Goal: Task Accomplishment & Management: Manage account settings

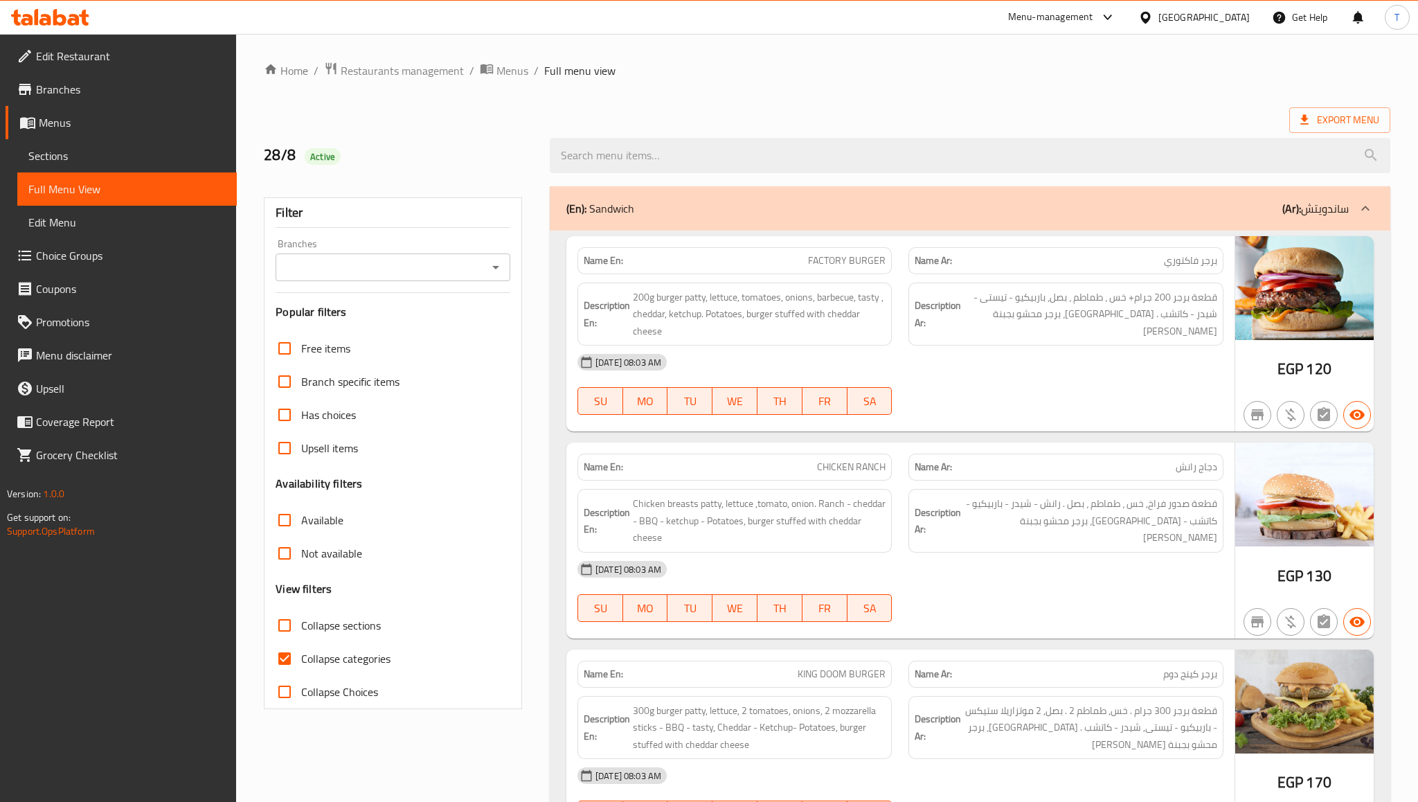
scroll to position [968, 0]
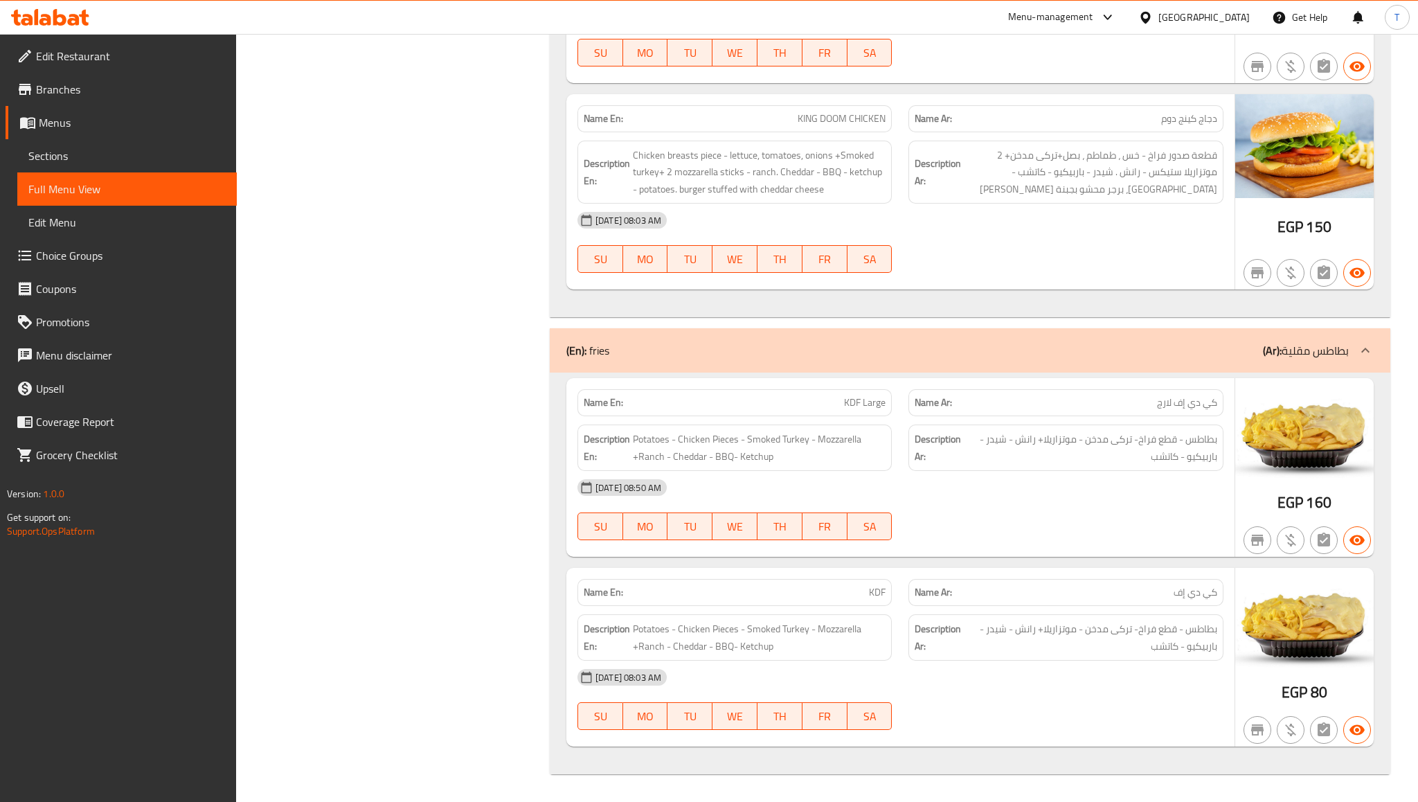
click at [76, 15] on icon at bounding box center [74, 20] width 12 height 12
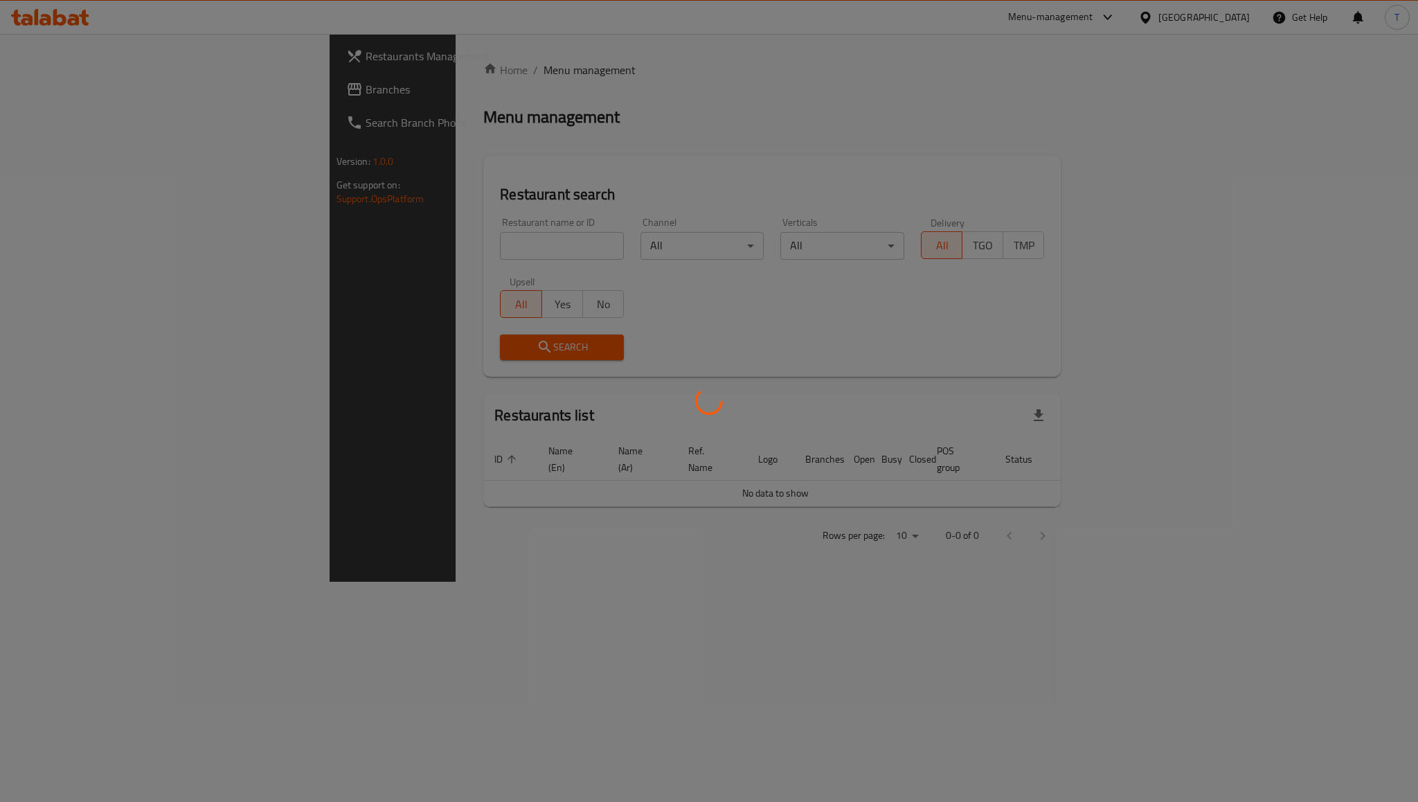
click at [72, 91] on div at bounding box center [709, 401] width 1418 height 802
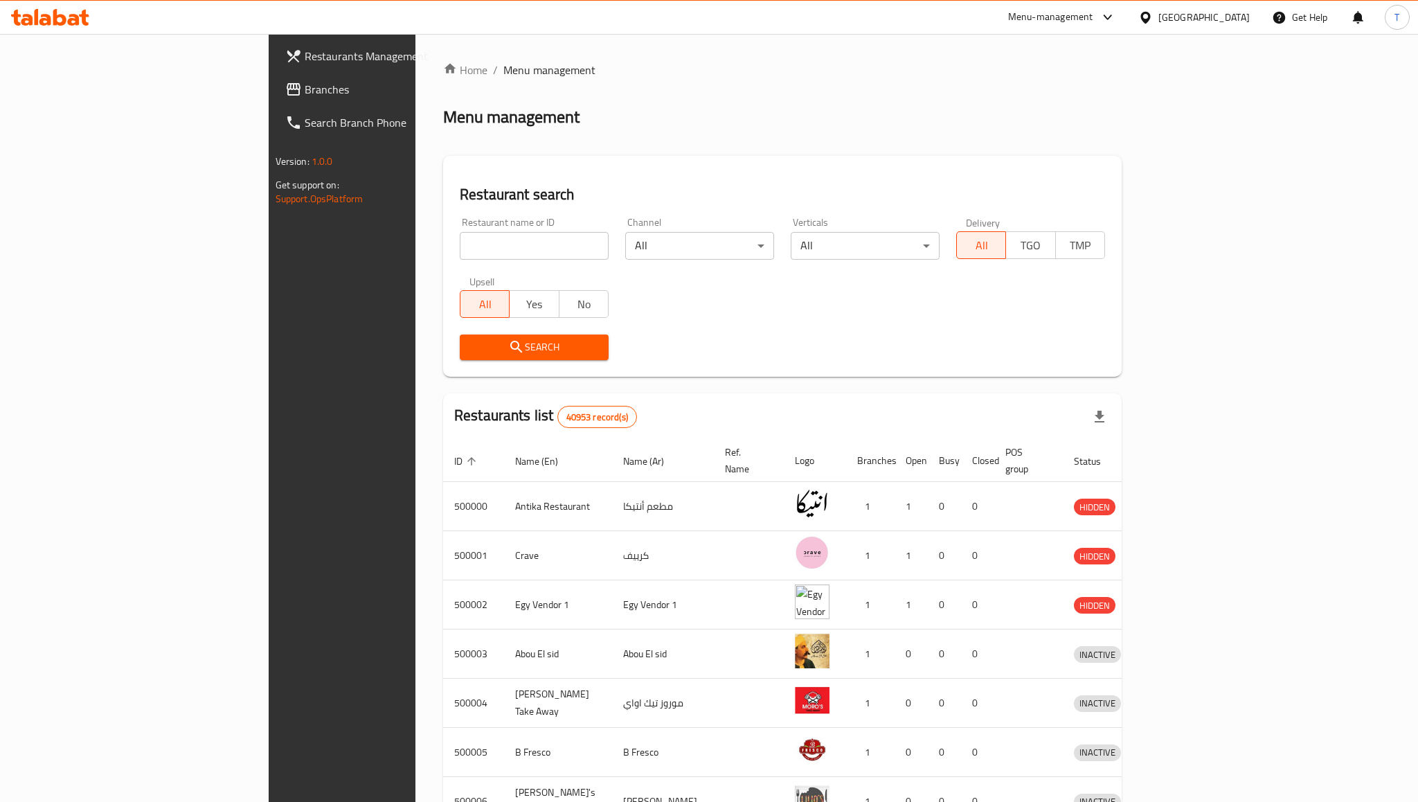
click at [305, 91] on span "Branches" at bounding box center [400, 89] width 190 height 17
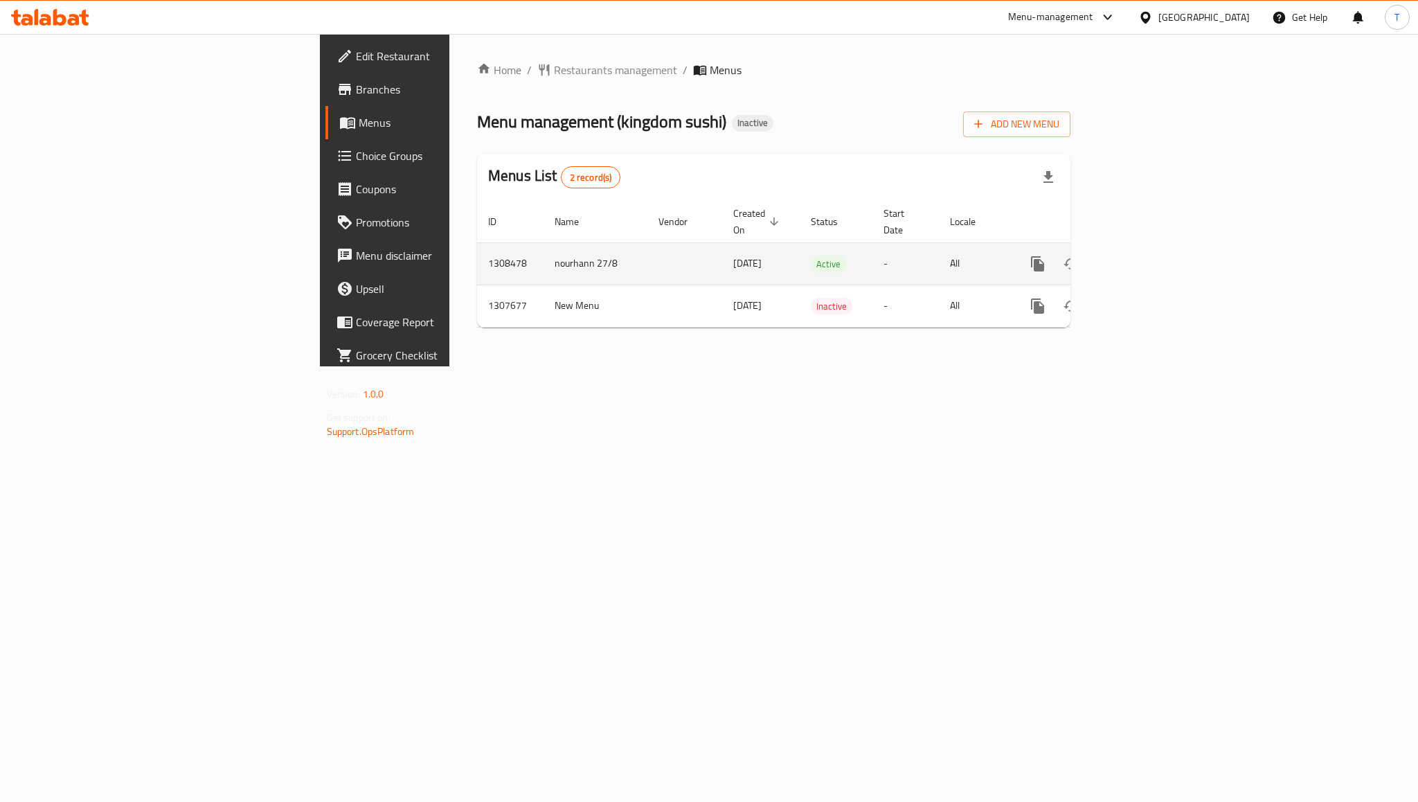
click at [1146, 255] on icon "enhanced table" at bounding box center [1137, 263] width 17 height 17
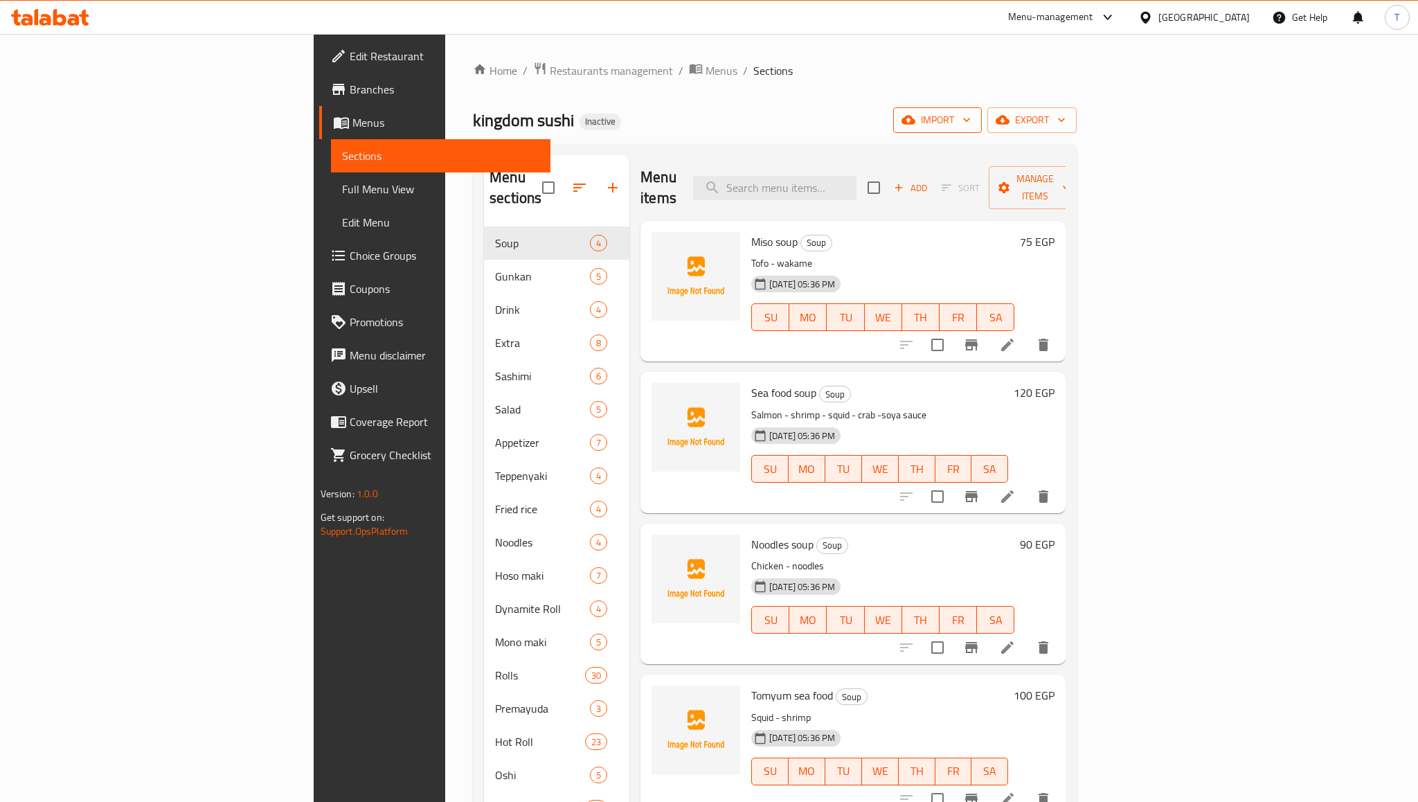
click at [970, 118] on span "import" at bounding box center [937, 119] width 66 height 17
click at [1256, 208] on span "Bulk Image upload" at bounding box center [1270, 215] width 137 height 17
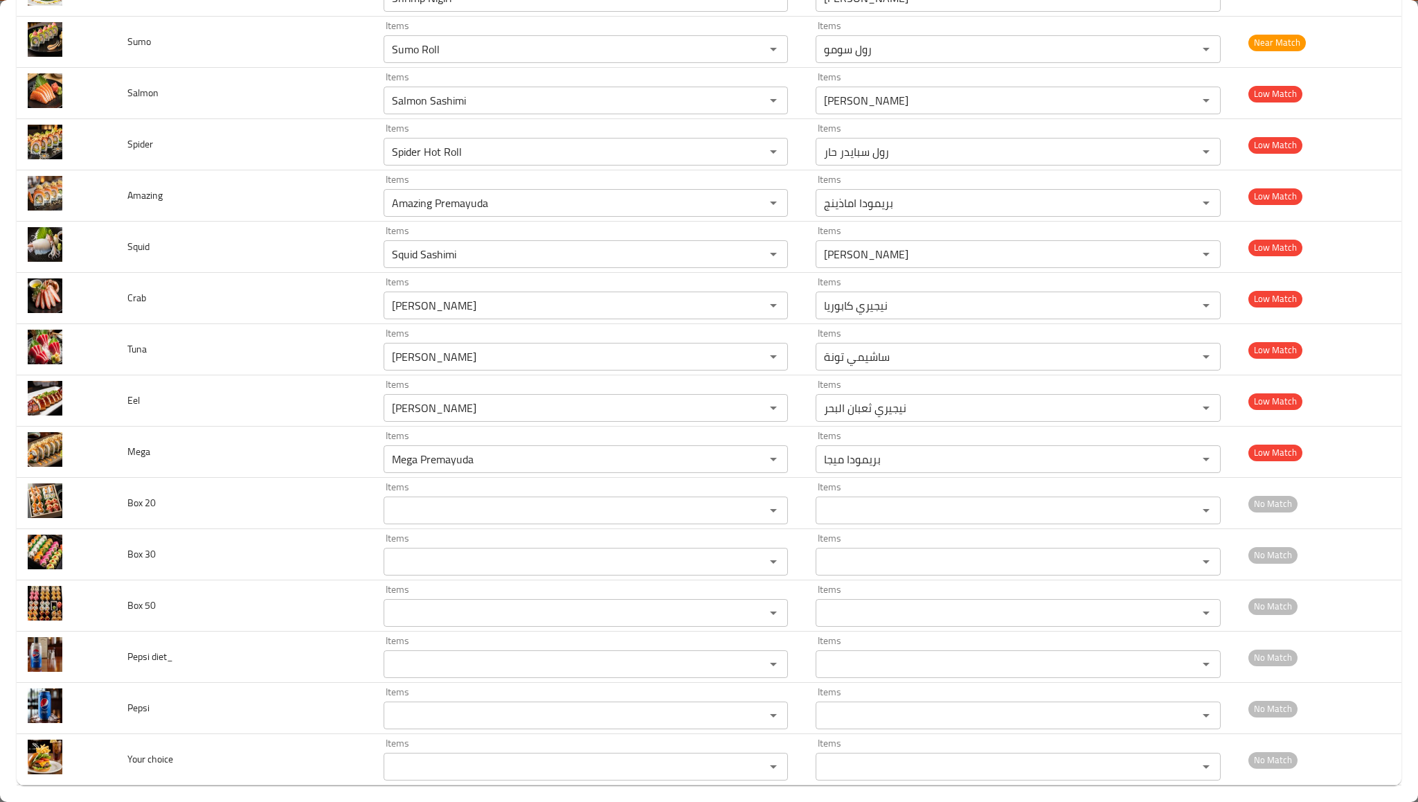
scroll to position [7735, 0]
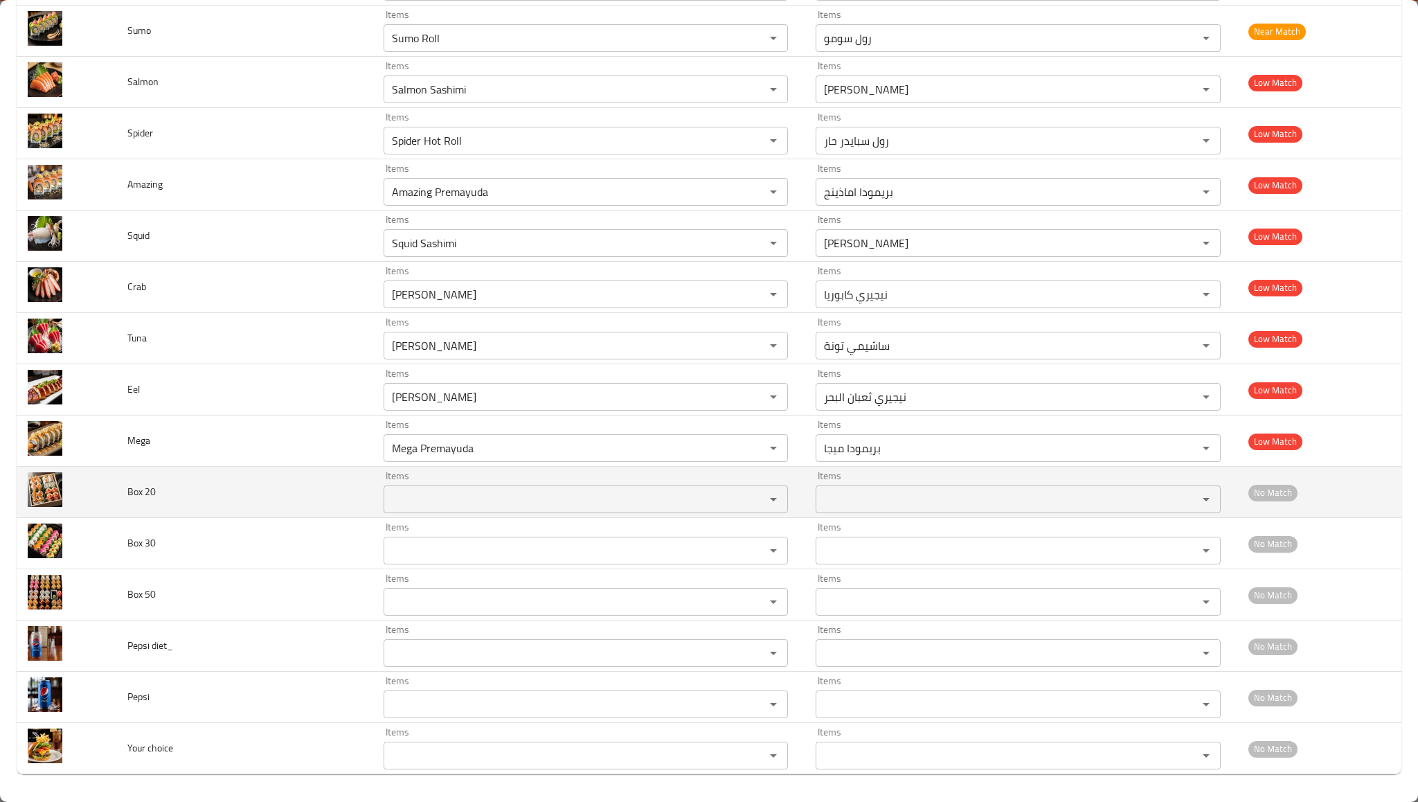
click at [415, 501] on 20 "Items" at bounding box center [565, 498] width 355 height 19
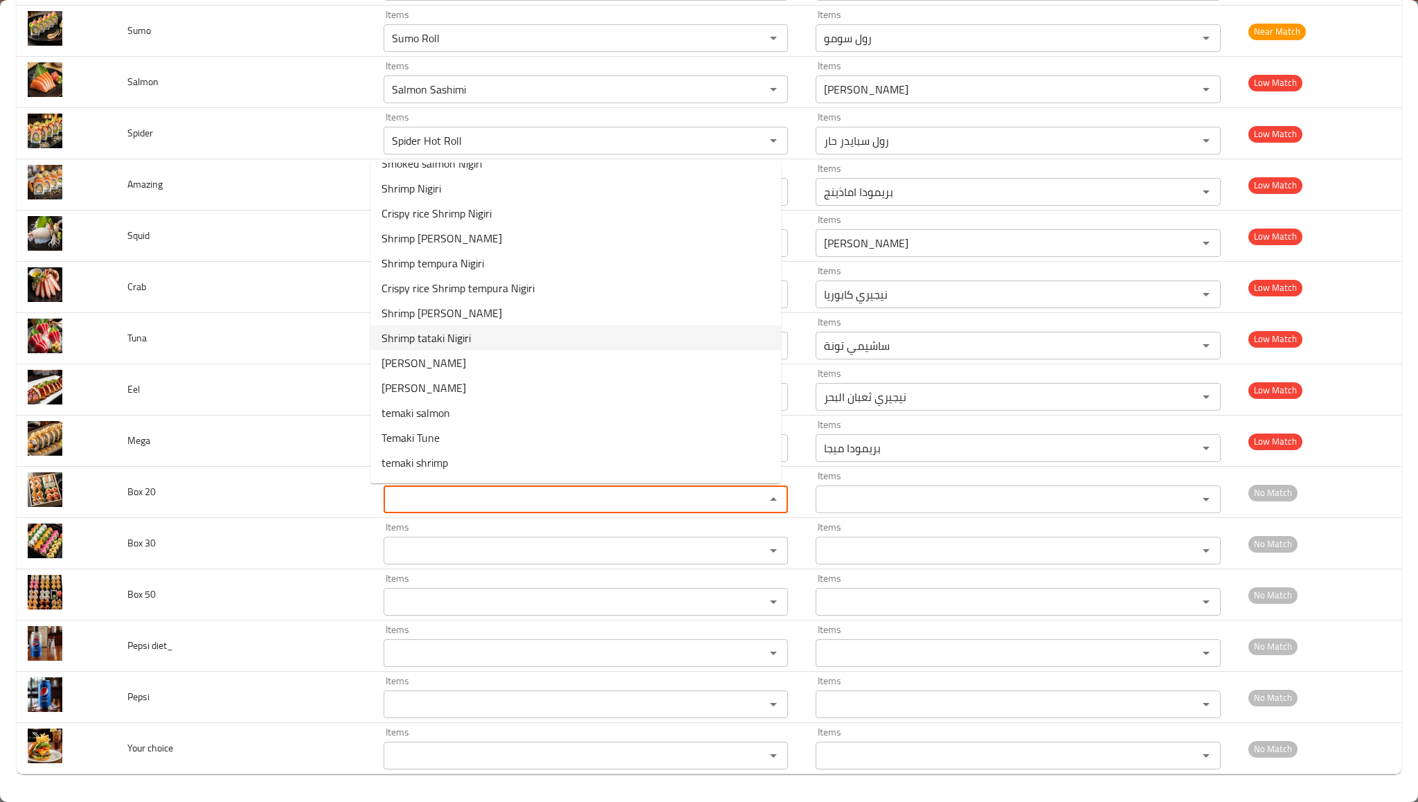
scroll to position [3578, 0]
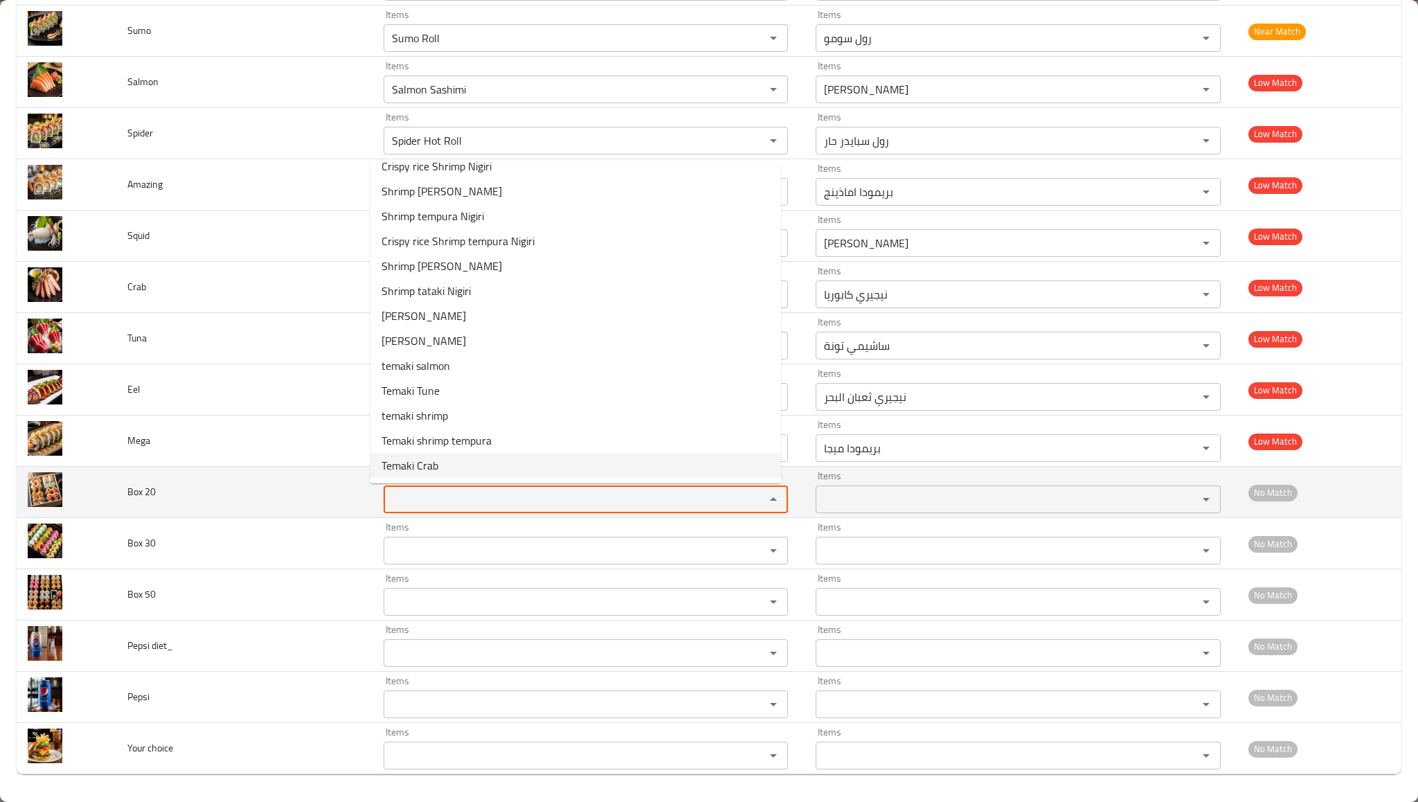
click at [282, 511] on td "Box 20" at bounding box center [244, 492] width 256 height 51
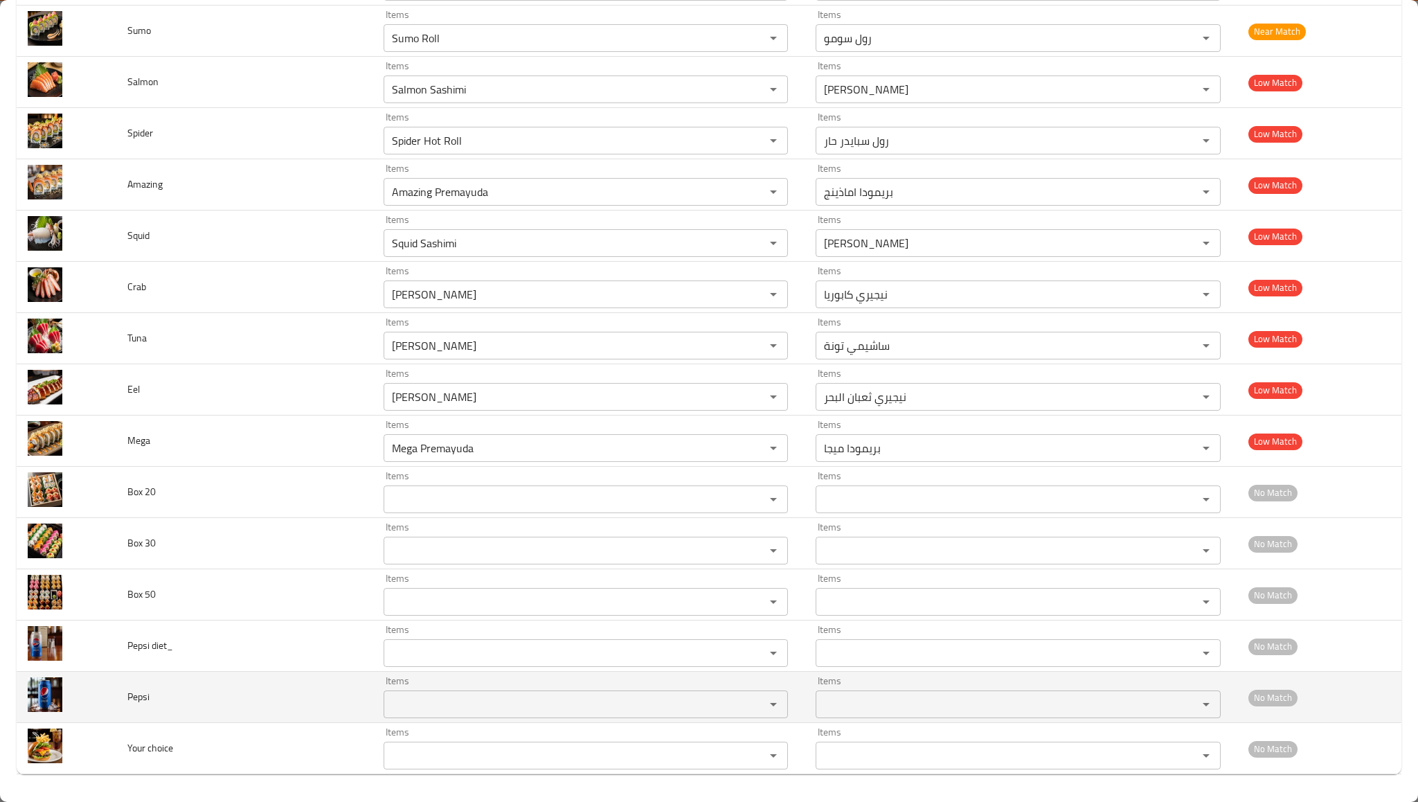
click at [401, 703] on input "Items" at bounding box center [565, 703] width 355 height 19
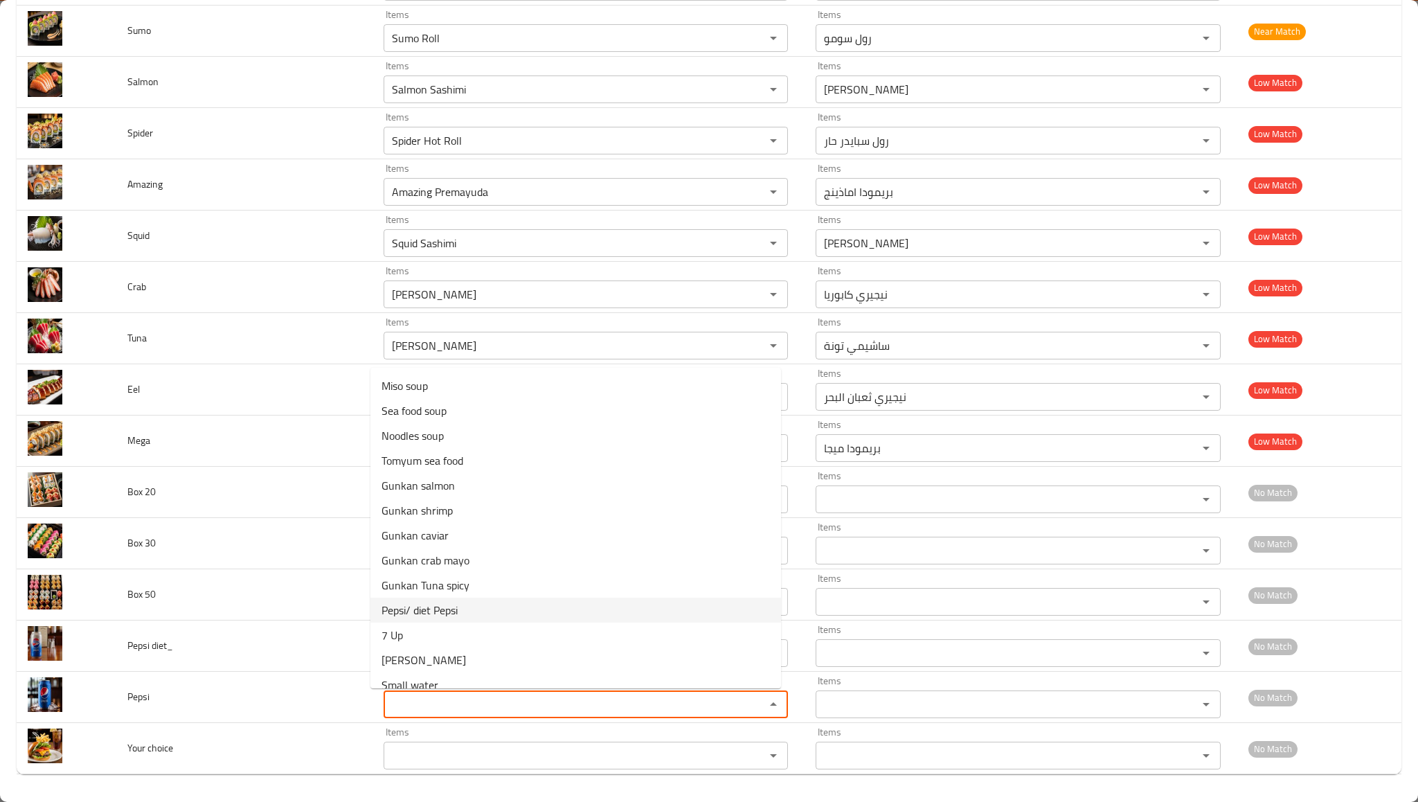
click at [460, 613] on li "Pepsi/ diet Pepsi" at bounding box center [575, 609] width 410 height 25
type input "Pepsi/ diet Pepsi"
type input "بيبسي/ [PERSON_NAME]"
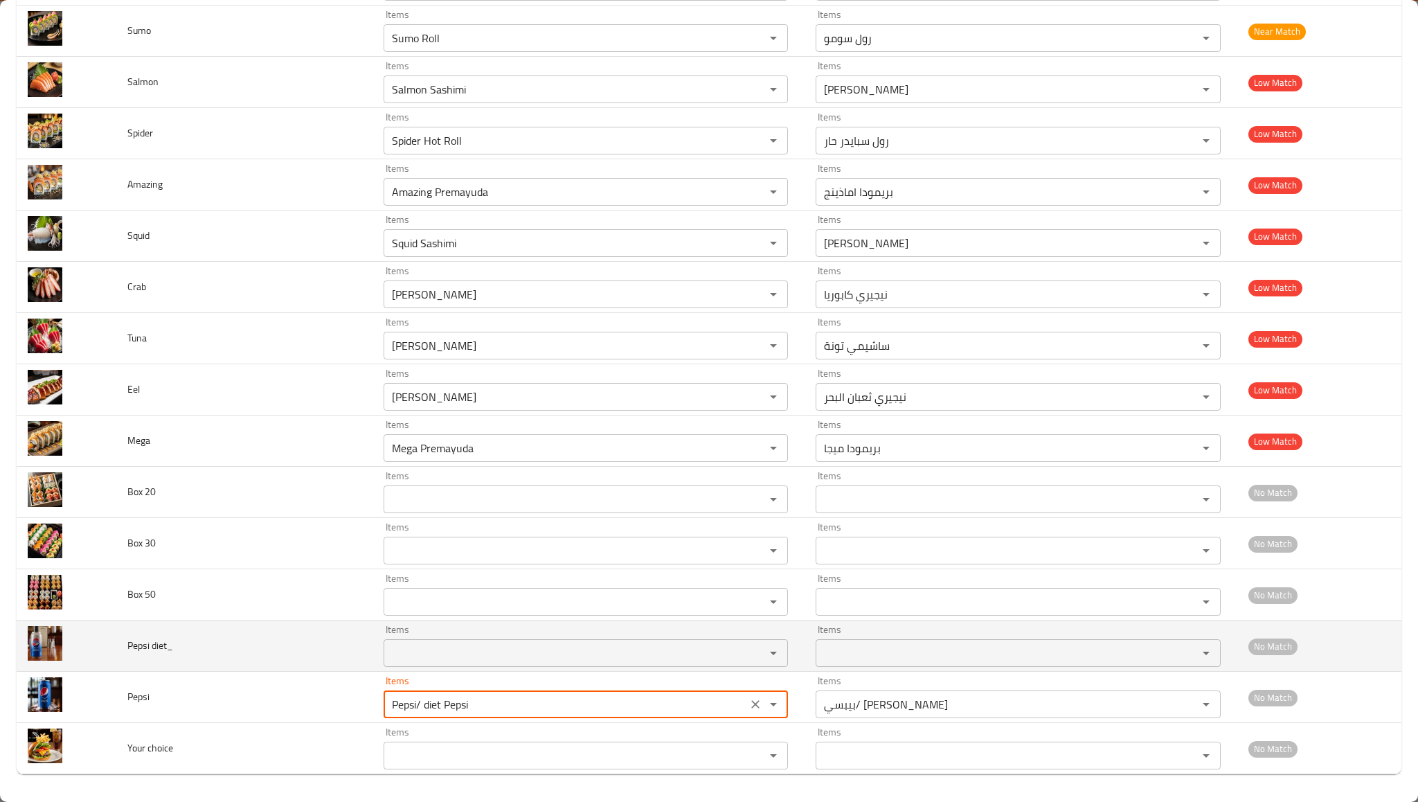
click at [455, 649] on diet_ "Items" at bounding box center [565, 652] width 355 height 19
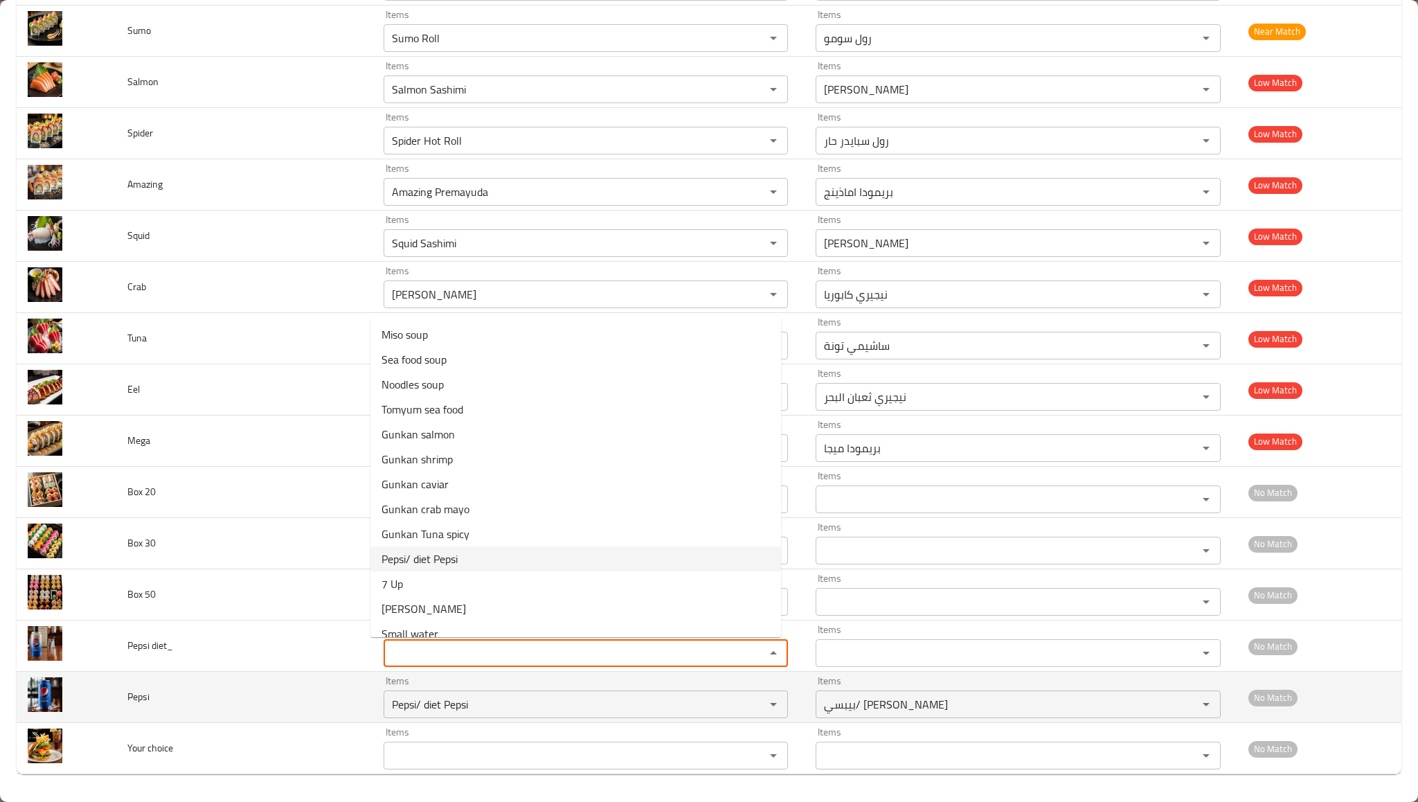
click at [251, 689] on td "Pepsi" at bounding box center [244, 696] width 256 height 51
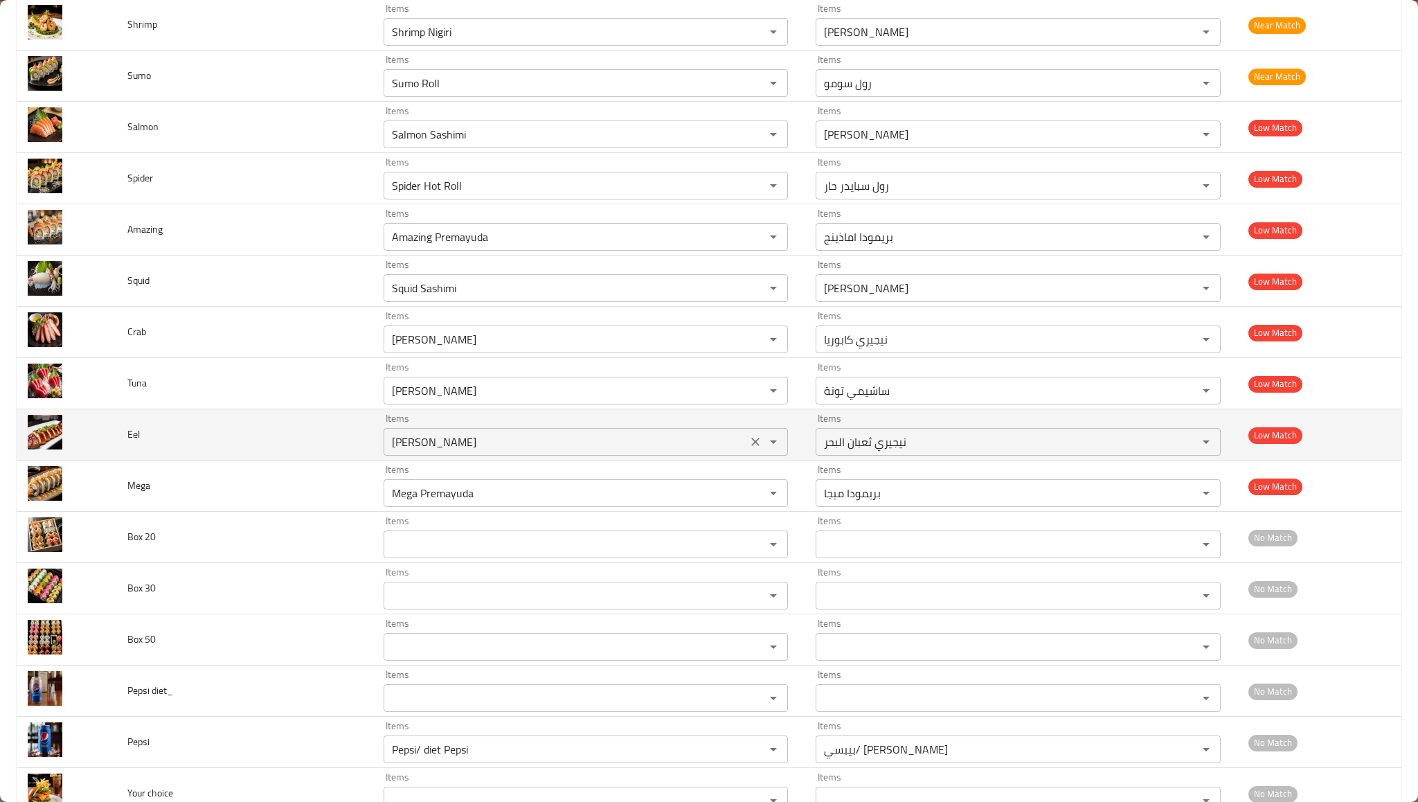
scroll to position [7655, 0]
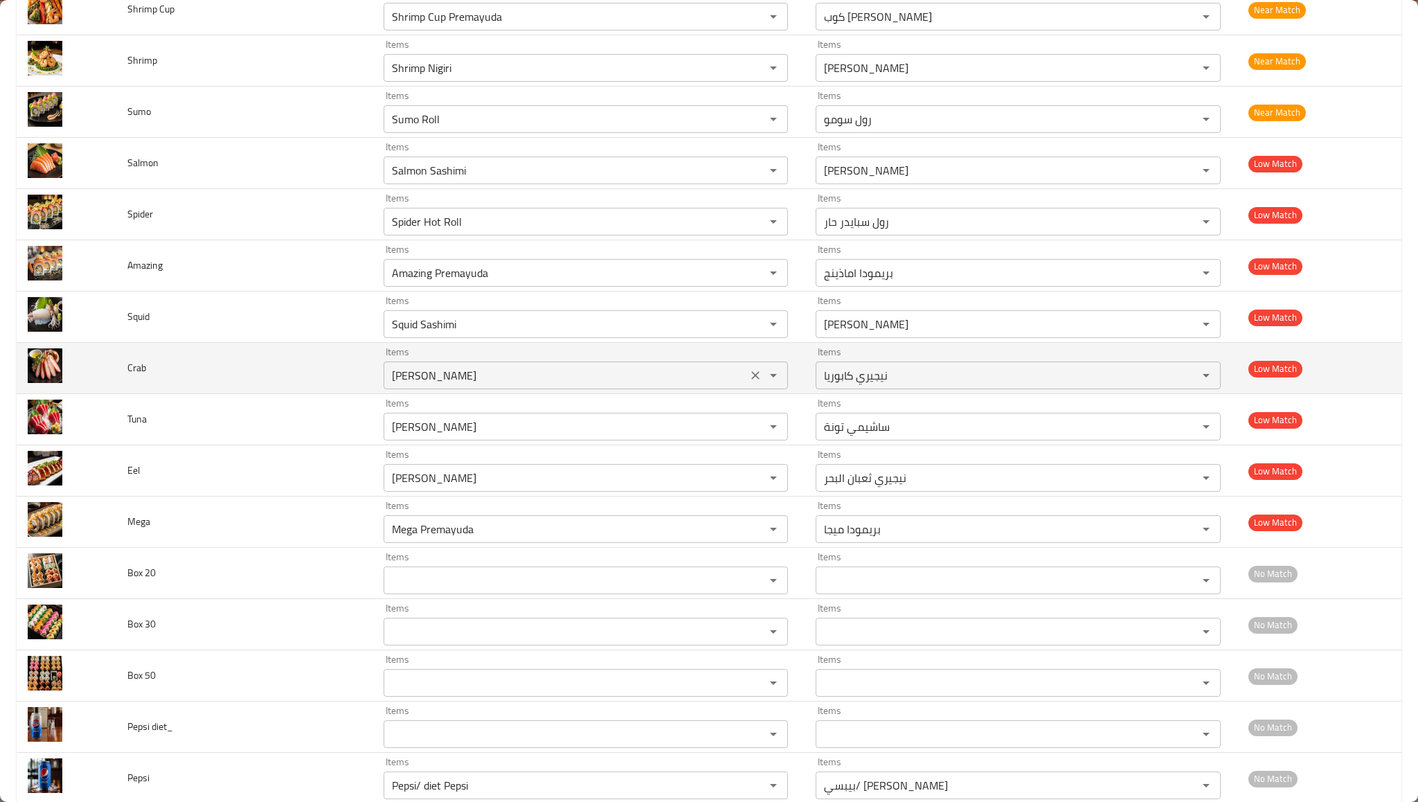
click at [457, 374] on input "[PERSON_NAME]" at bounding box center [565, 374] width 355 height 19
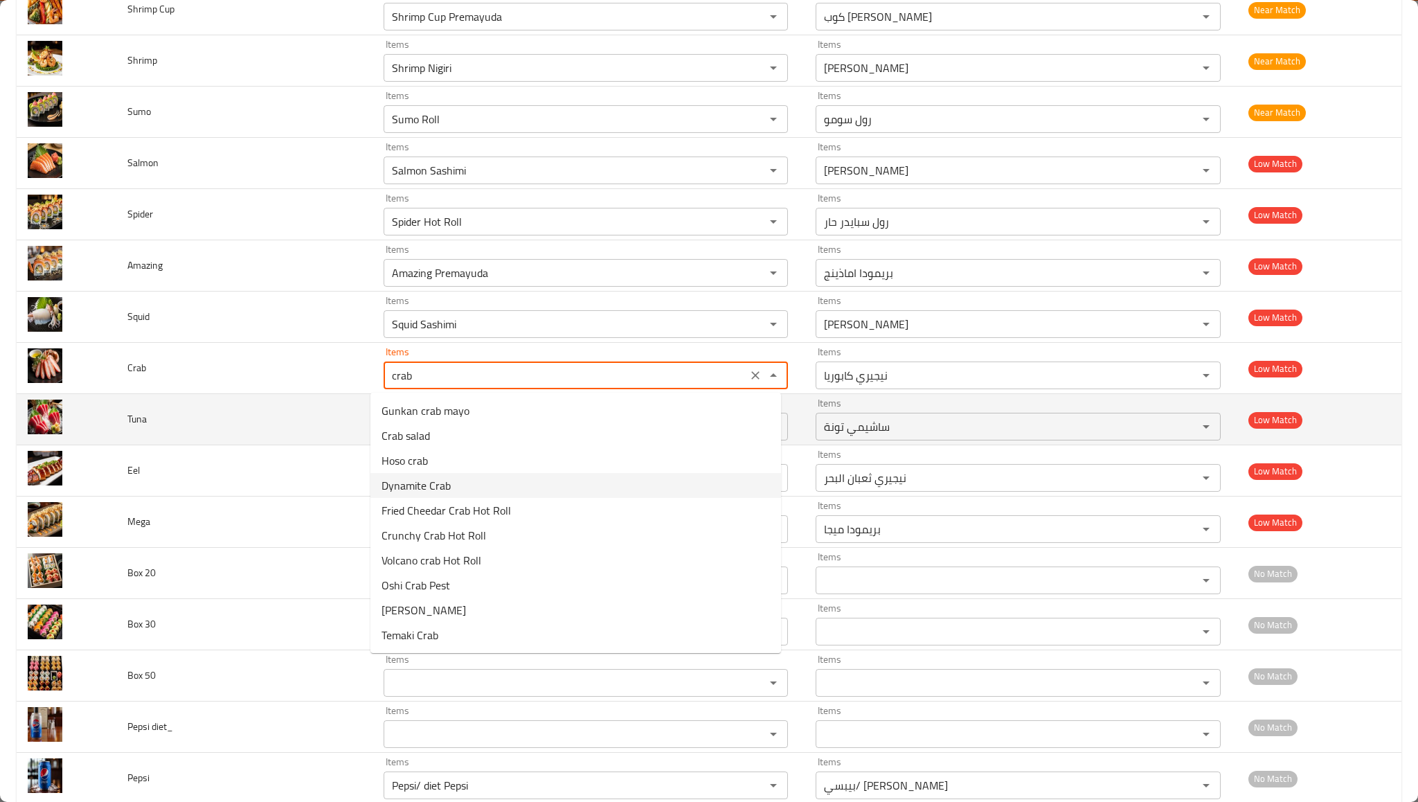
click at [255, 415] on td "Tuna" at bounding box center [244, 419] width 256 height 51
type input "[PERSON_NAME]"
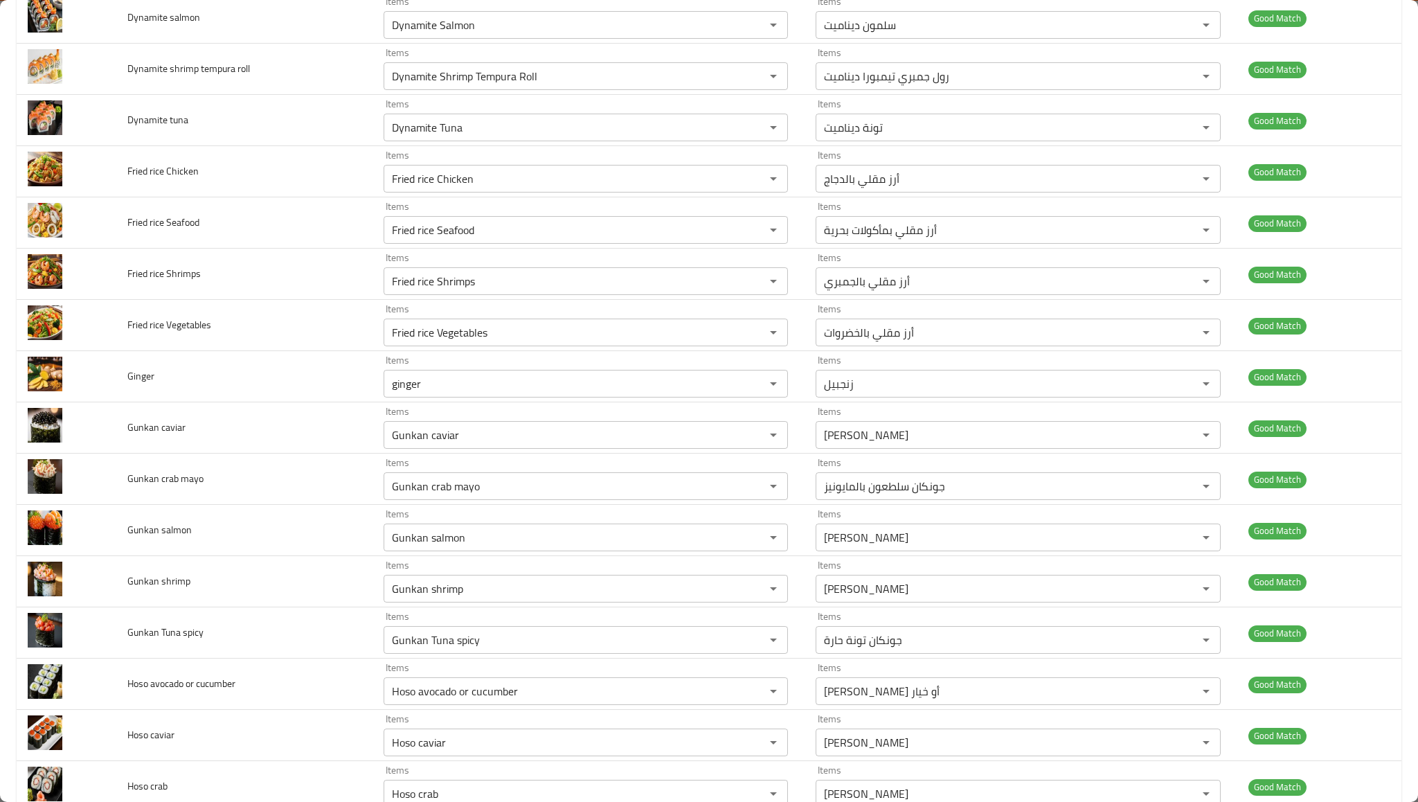
scroll to position [0, 0]
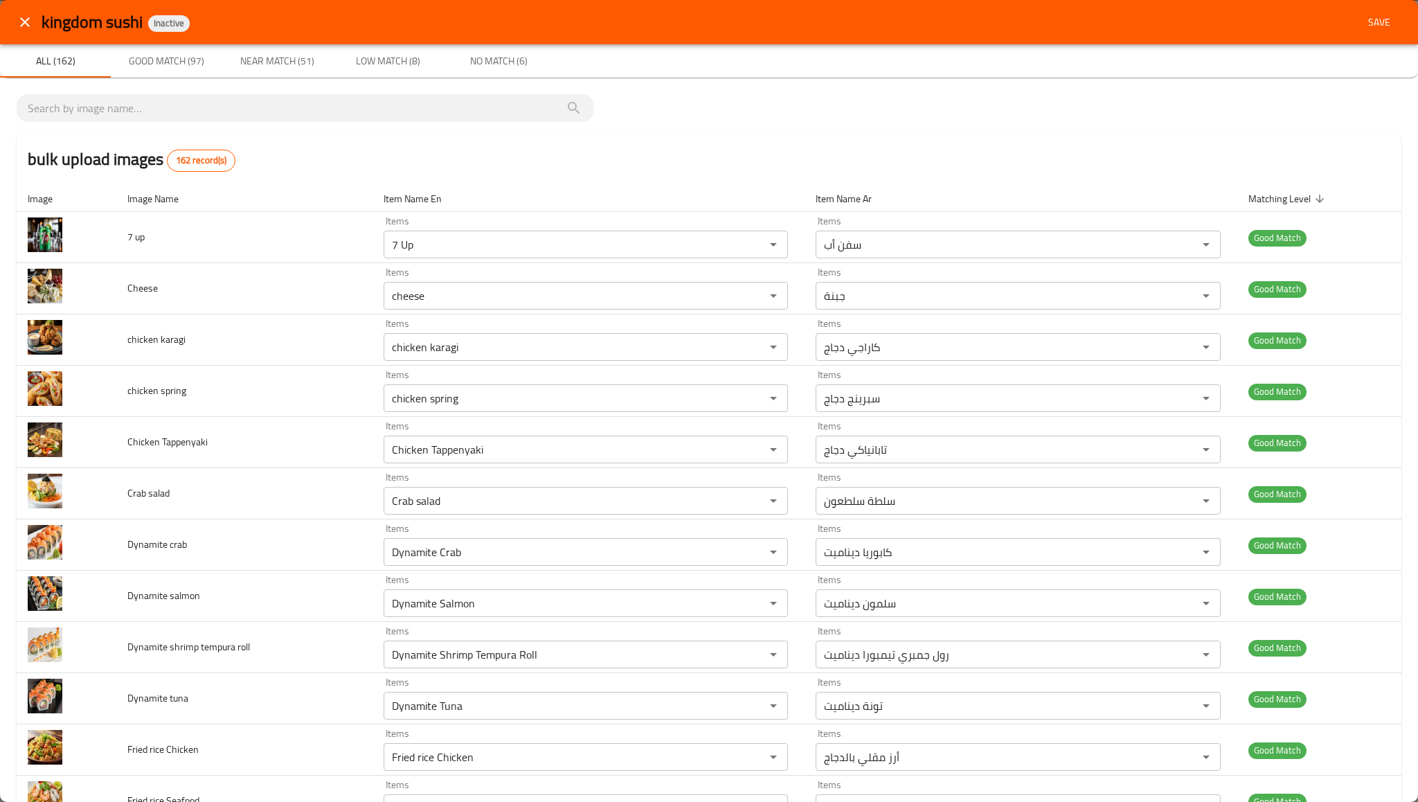
click at [1370, 17] on span "Save" at bounding box center [1378, 22] width 33 height 17
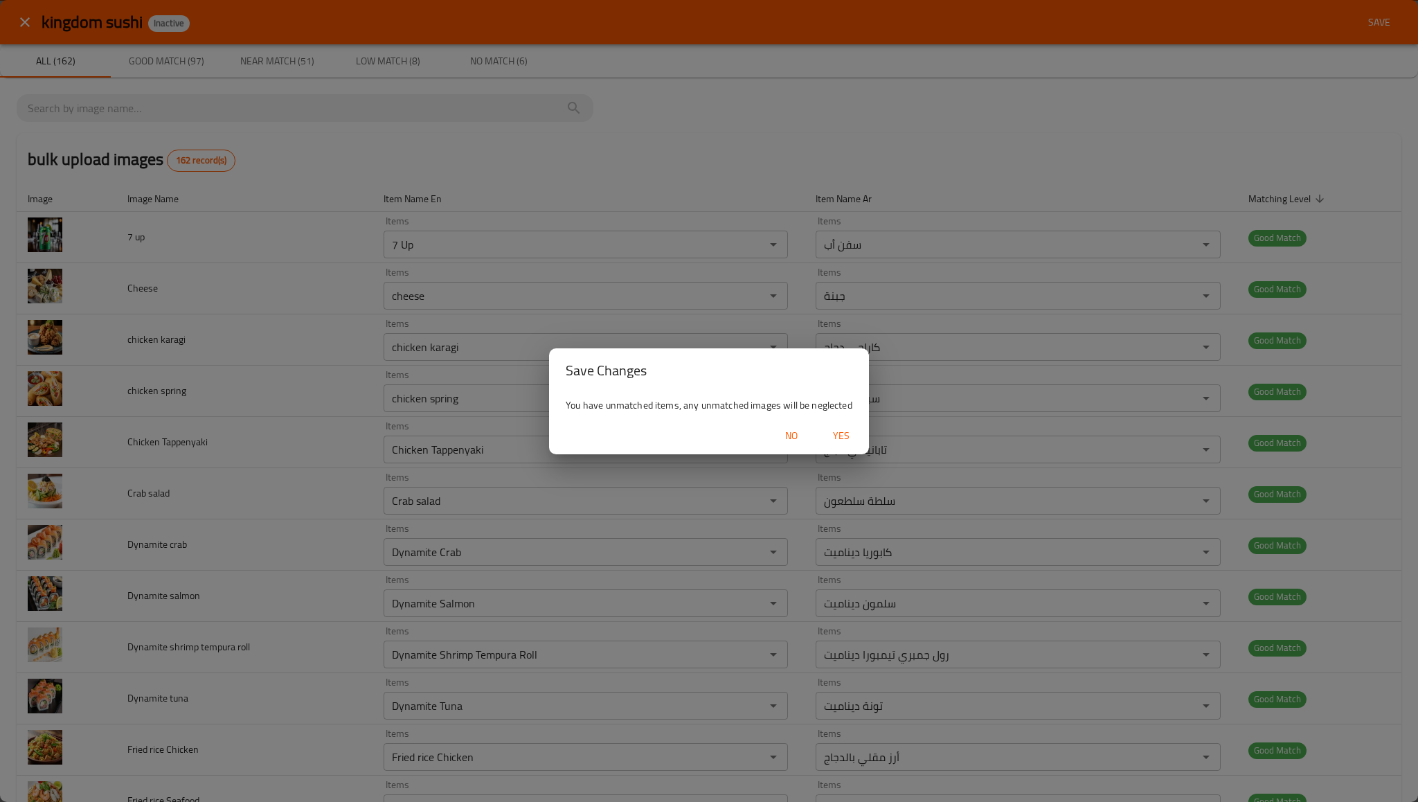
click at [848, 434] on span "Yes" at bounding box center [840, 435] width 33 height 17
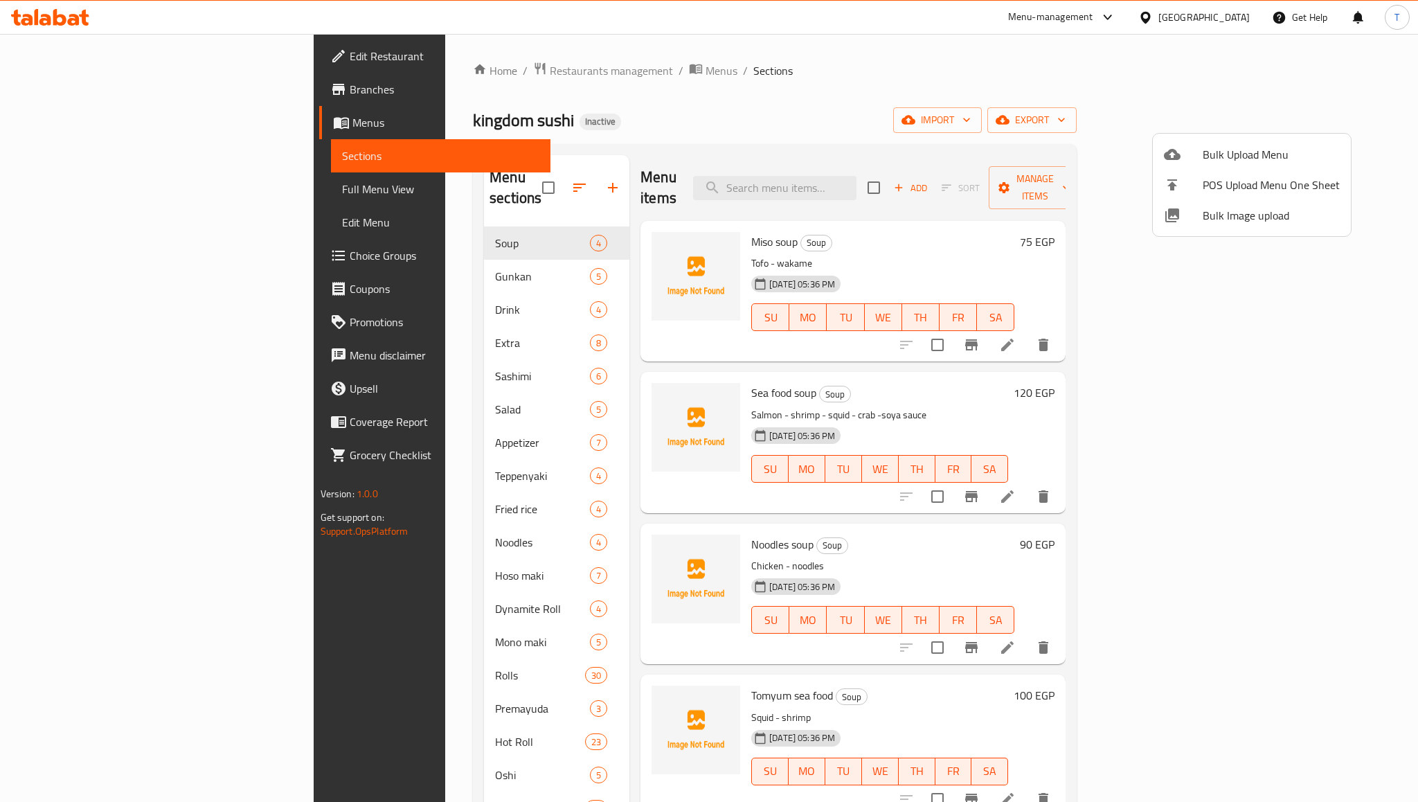
click at [194, 188] on div at bounding box center [709, 401] width 1418 height 802
click at [342, 188] on span "Full Menu View" at bounding box center [440, 189] width 197 height 17
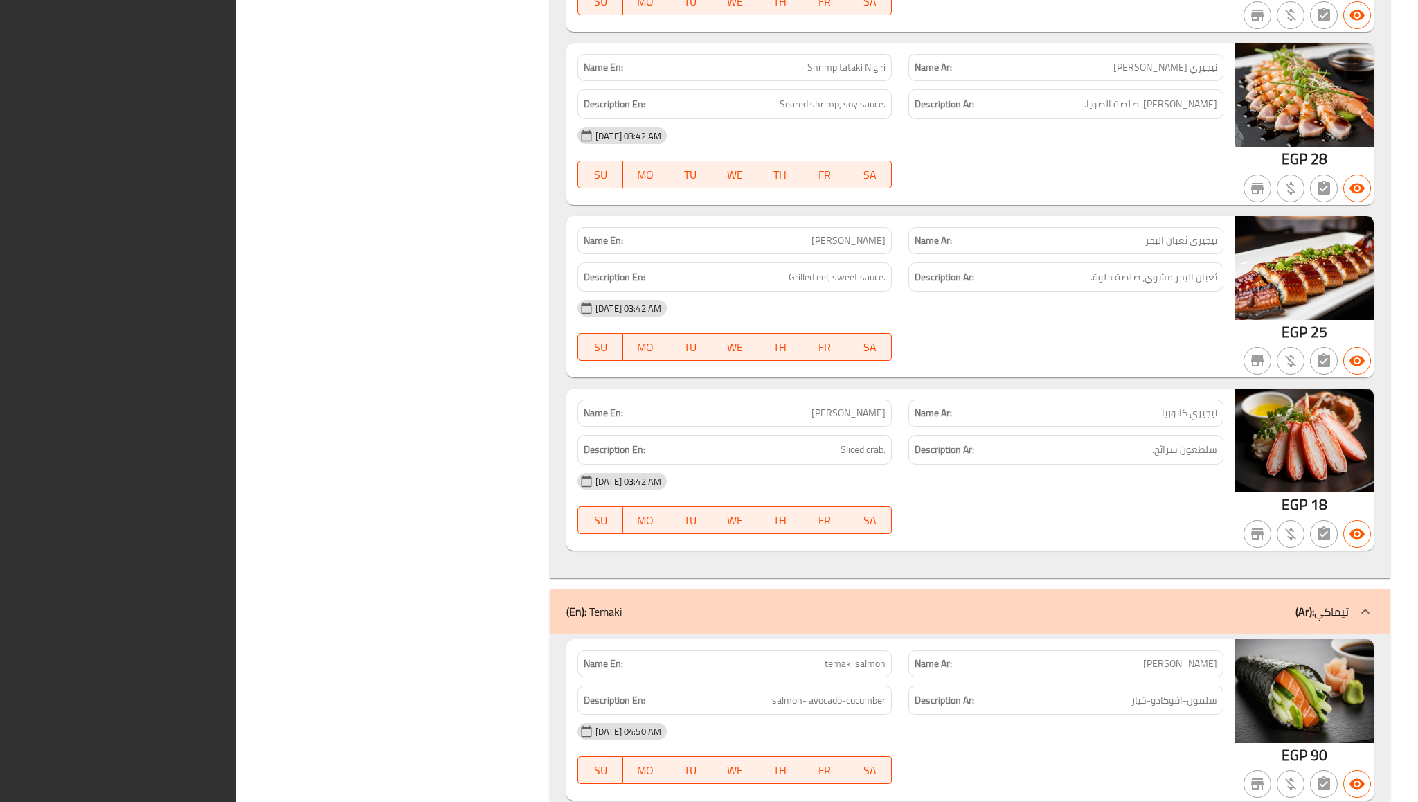
scroll to position [28418, 0]
